Goal: Check status

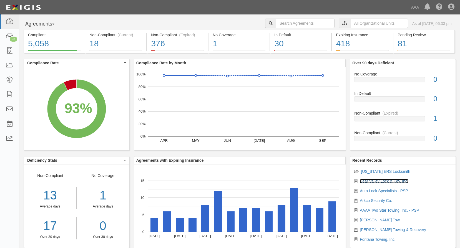
click at [377, 179] on link "Bear Valley Lock & Key, Inc." at bounding box center [384, 181] width 49 height 4
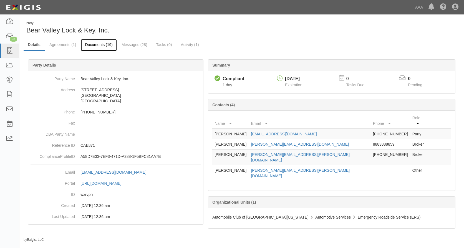
click at [92, 44] on link "Documents (19)" at bounding box center [99, 45] width 36 height 12
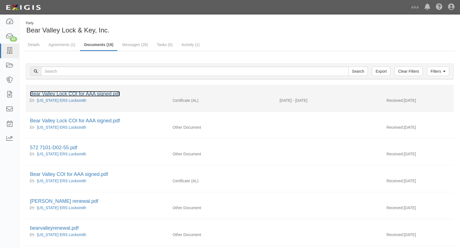
click at [89, 94] on link "Bear Valley Lock COI for AAA signed.pdf" at bounding box center [75, 94] width 90 height 6
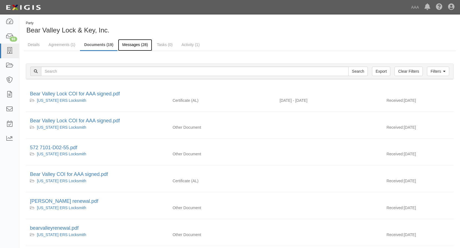
click at [138, 44] on link "Messages (28)" at bounding box center [135, 45] width 34 height 12
